Goal: Information Seeking & Learning: Learn about a topic

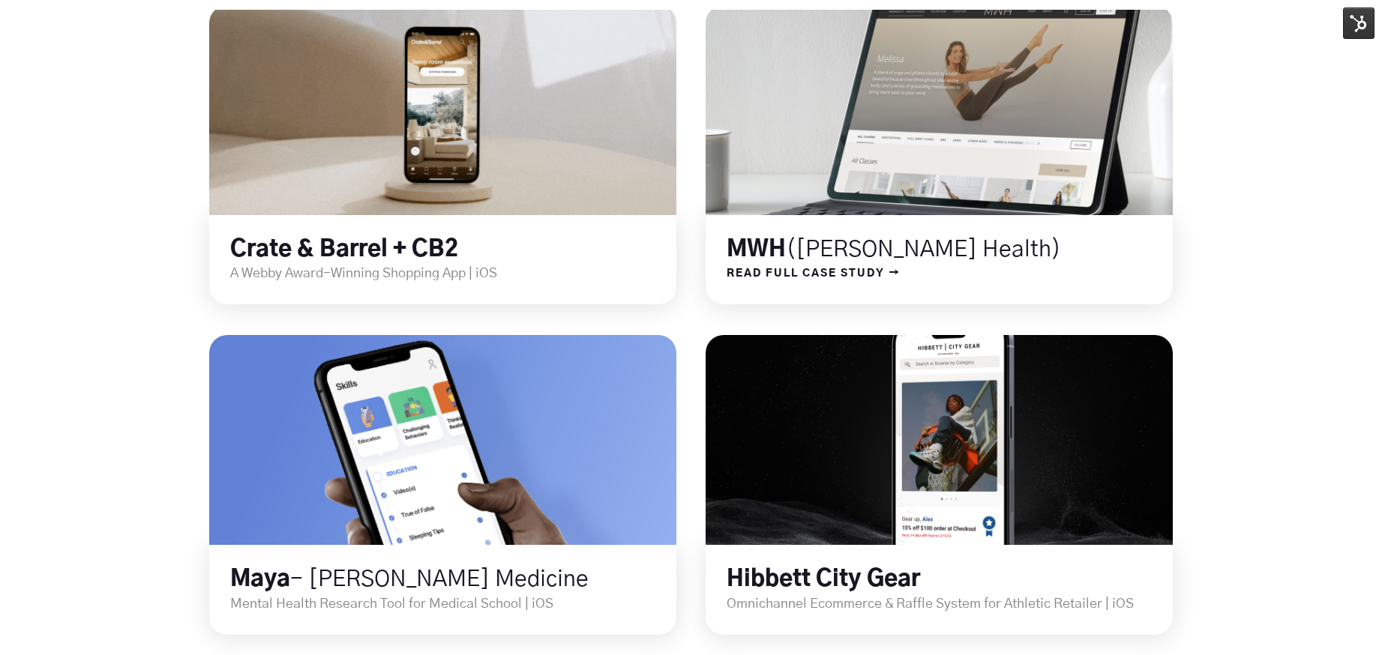
scroll to position [861, 0]
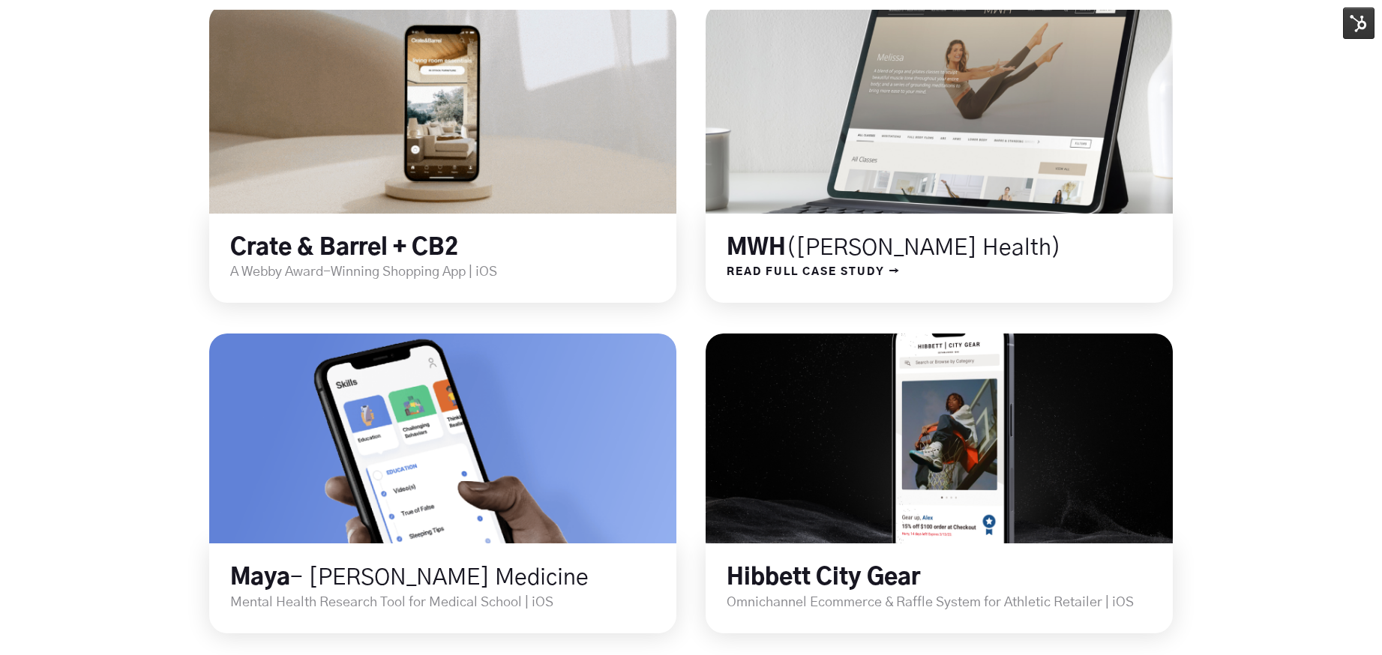
click at [725, 231] on div "MWH ([PERSON_NAME] Health)" at bounding box center [938, 238] width 467 height 49
click at [749, 265] on span "READ FULL CASE STUDY →" at bounding box center [802, 271] width 195 height 19
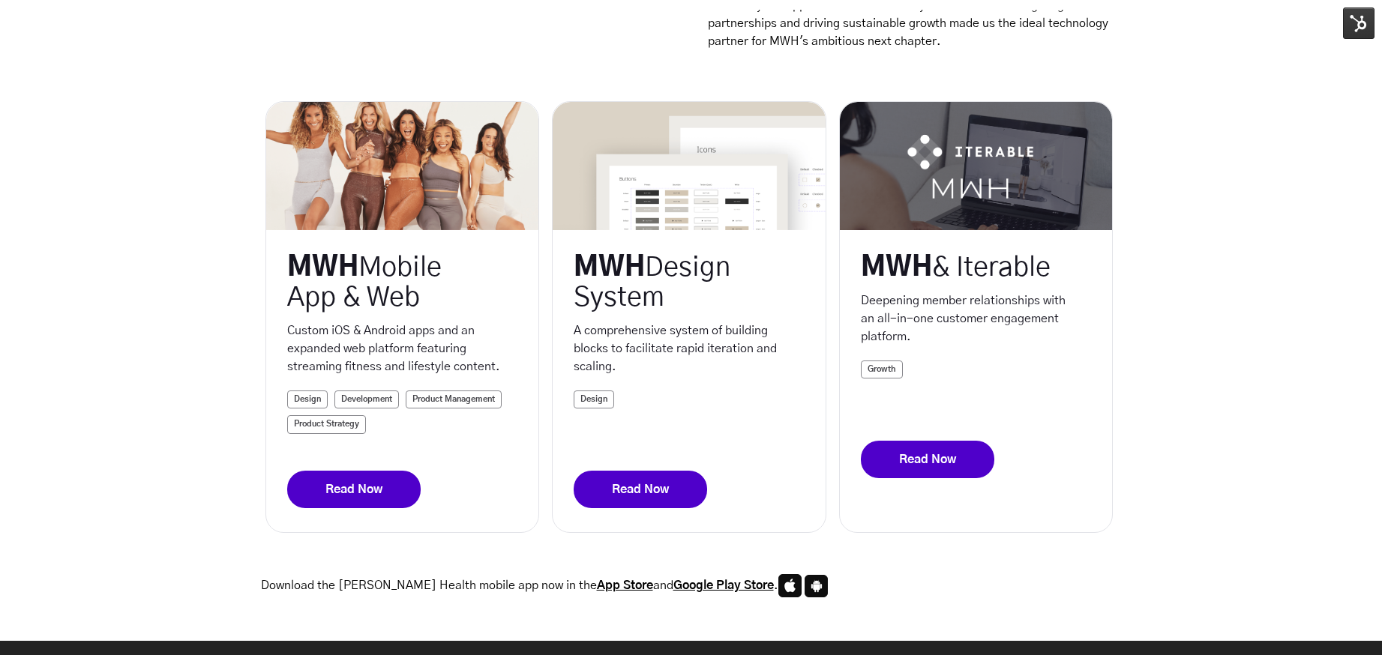
scroll to position [342, 0]
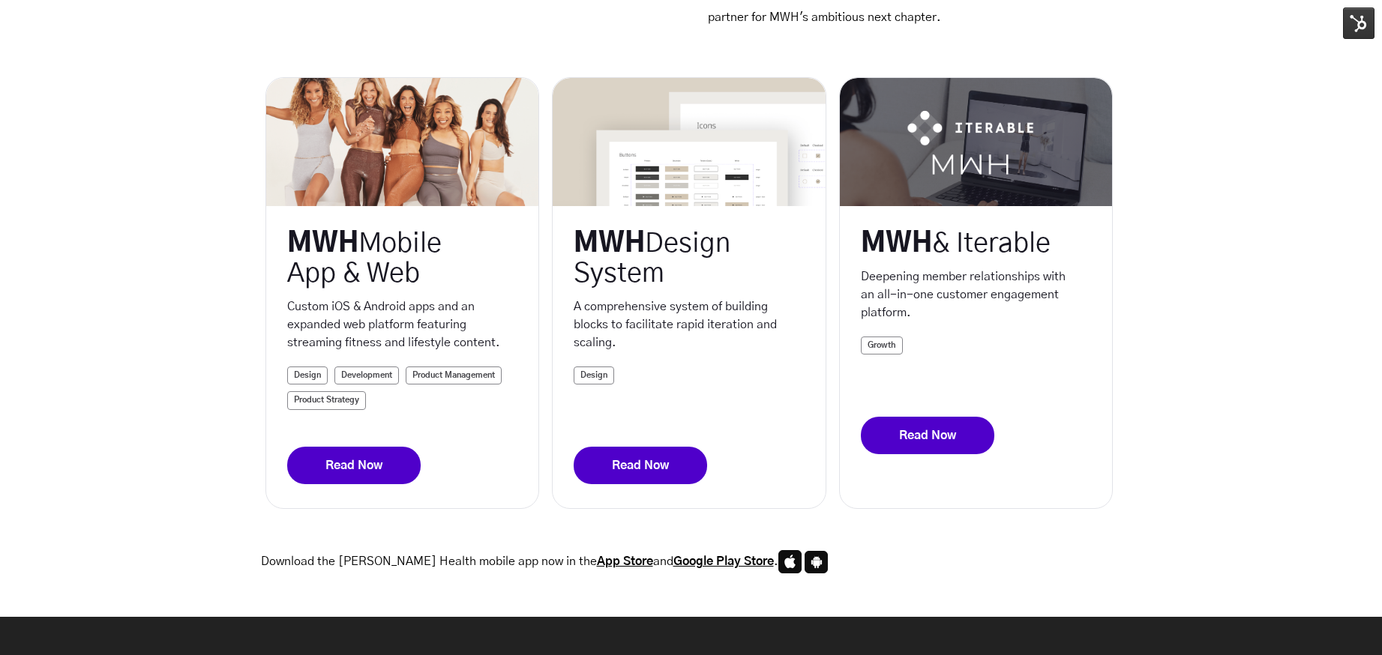
click at [98, 275] on div "MWH Mobile App & Web Custom iOS & Android apps and an expanded web platform fea…" at bounding box center [691, 308] width 1382 height 462
